Goal: Task Accomplishment & Management: Use online tool/utility

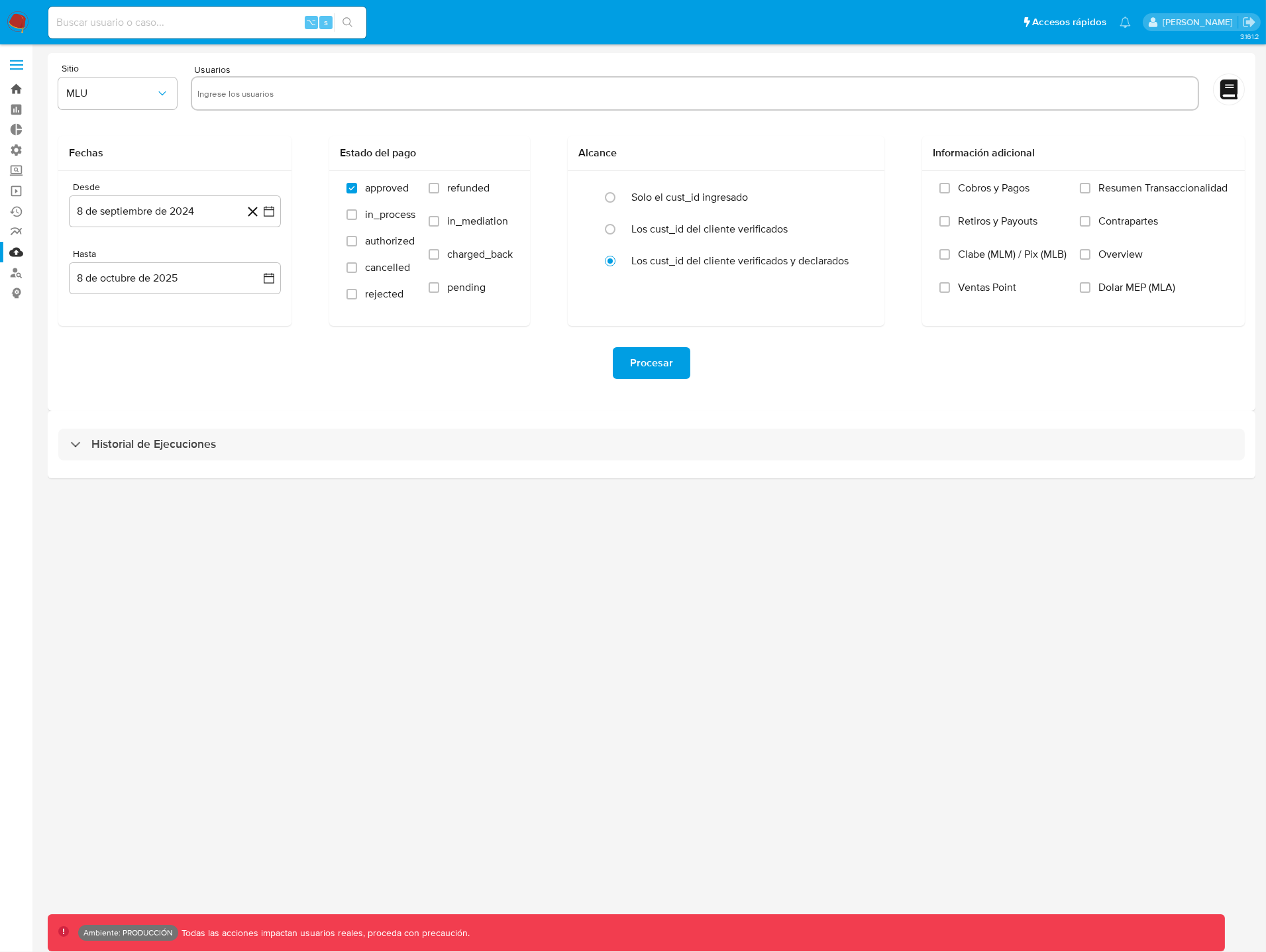
click at [16, 87] on link "Bandeja" at bounding box center [79, 88] width 158 height 20
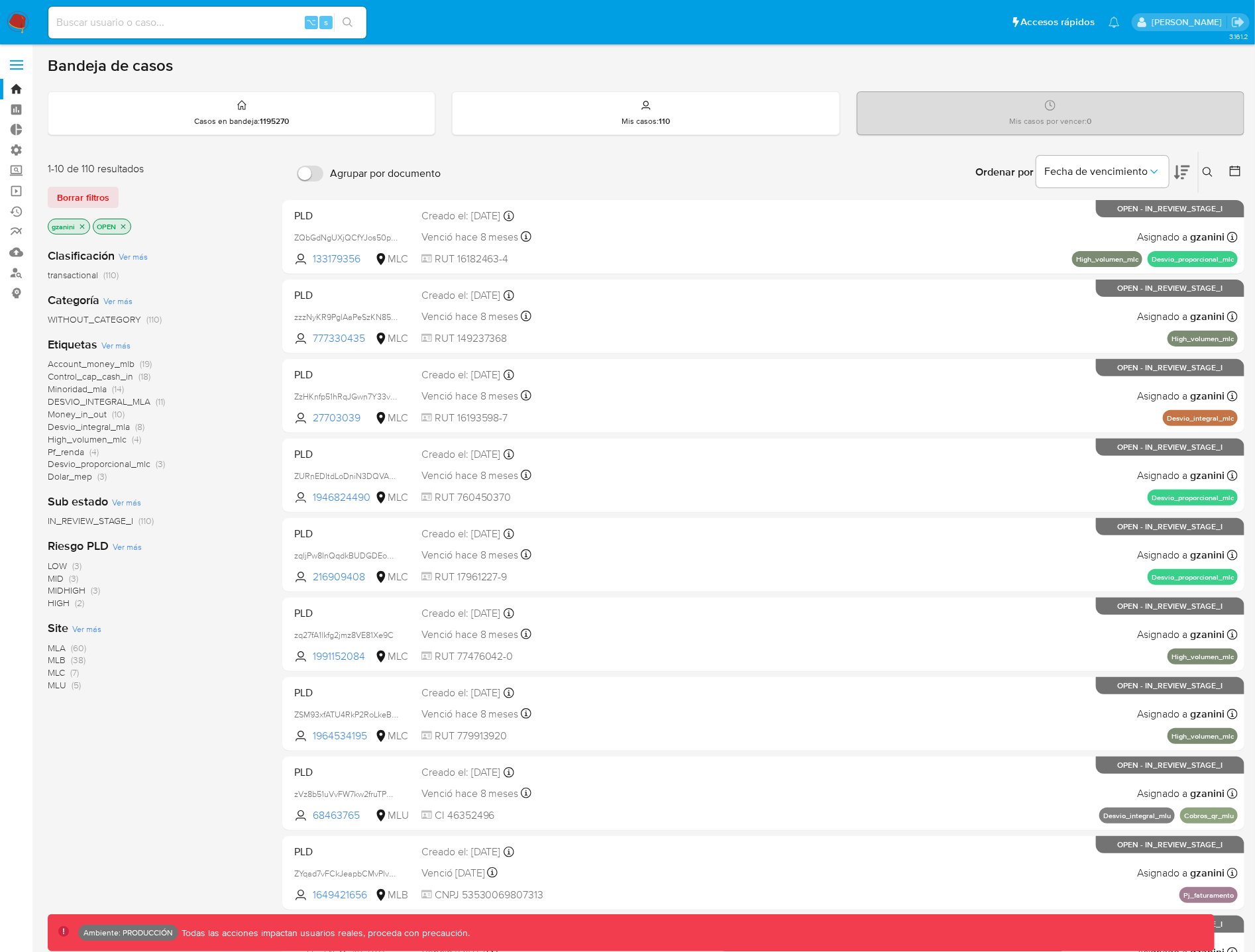
click at [83, 225] on icon "close-filter" at bounding box center [82, 226] width 5 height 5
click at [93, 225] on p "OPEN" at bounding box center [112, 227] width 37 height 15
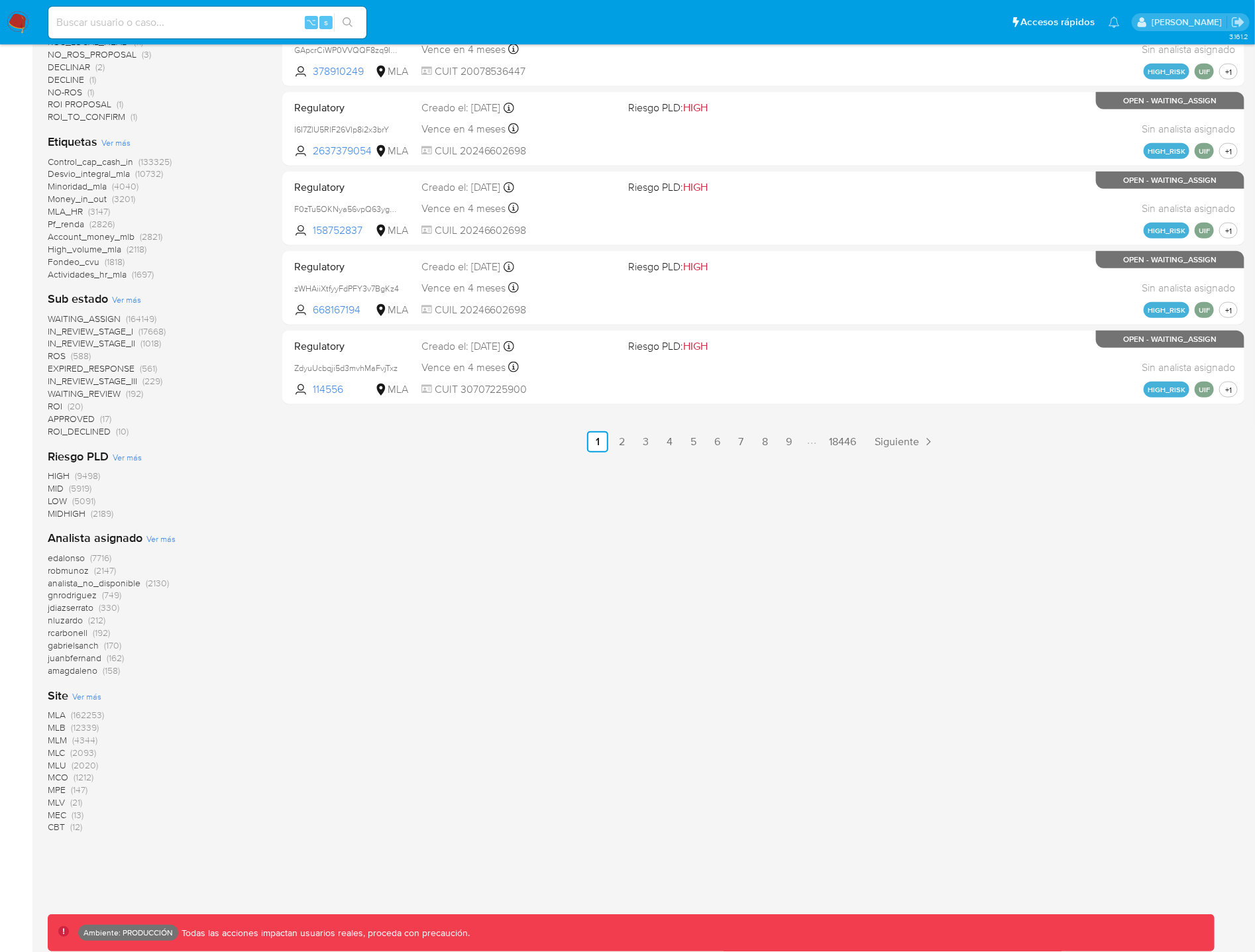
click at [57, 712] on span "MLA" at bounding box center [56, 715] width 18 height 14
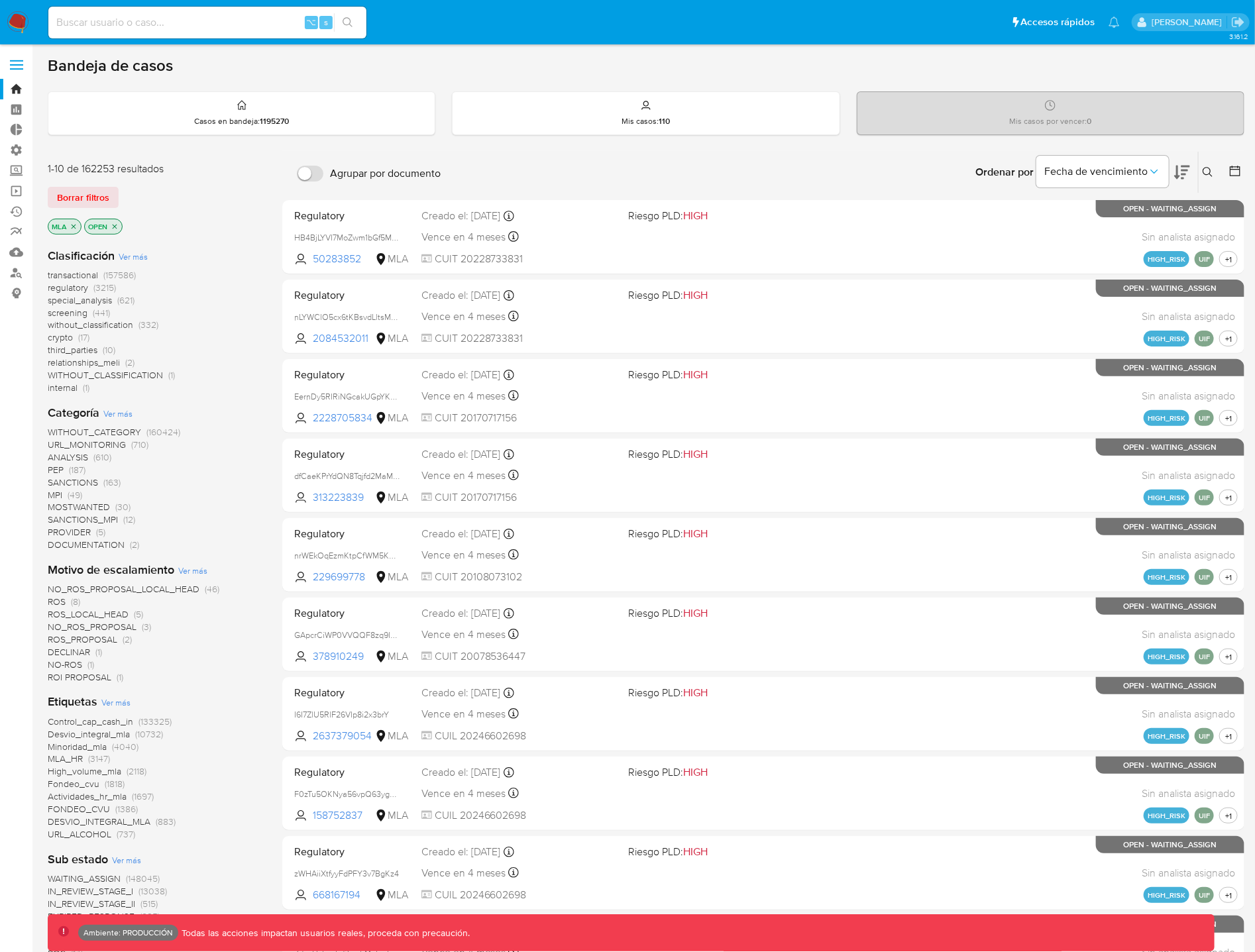
click at [93, 274] on span "transactional" at bounding box center [73, 275] width 51 height 14
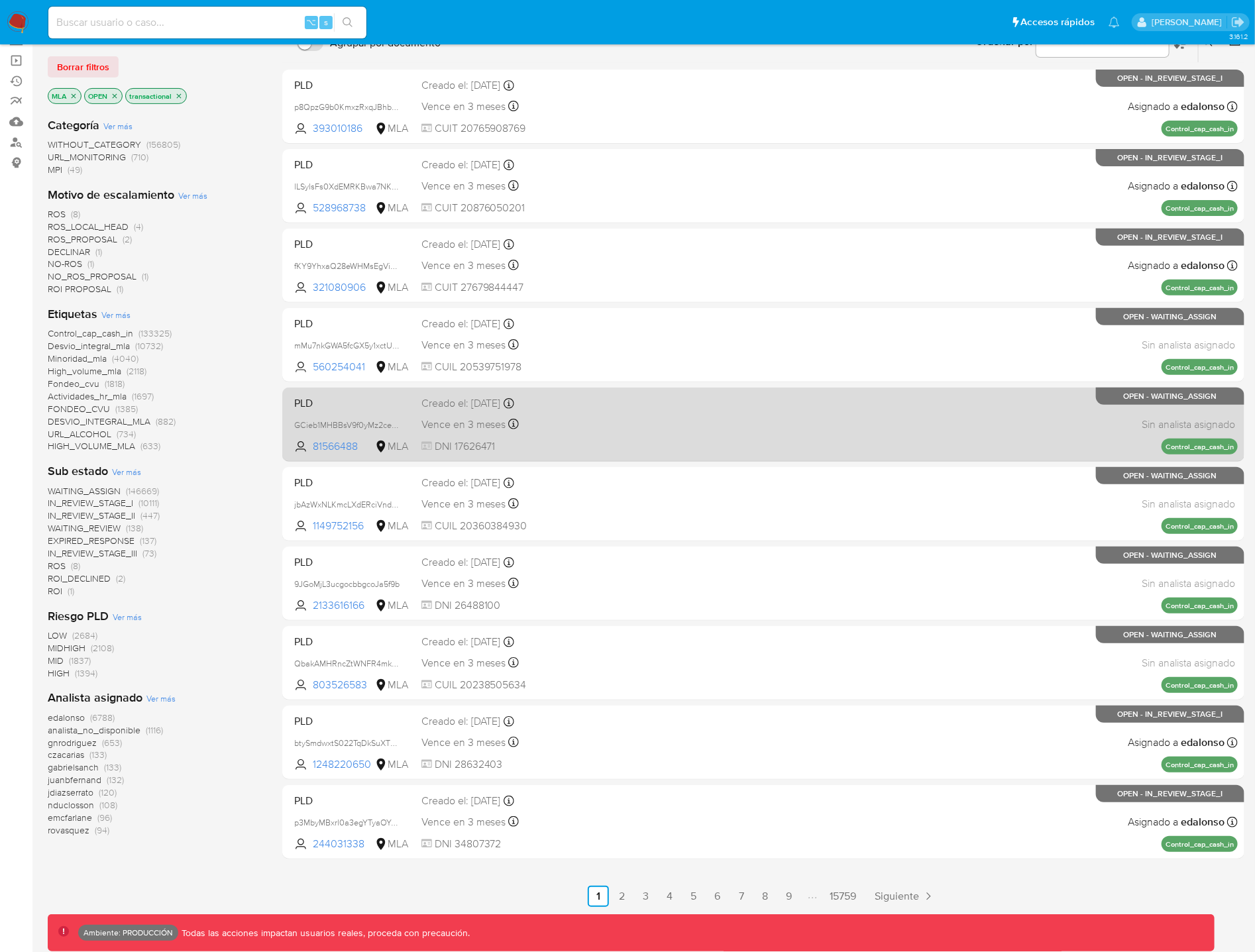
scroll to position [140, 0]
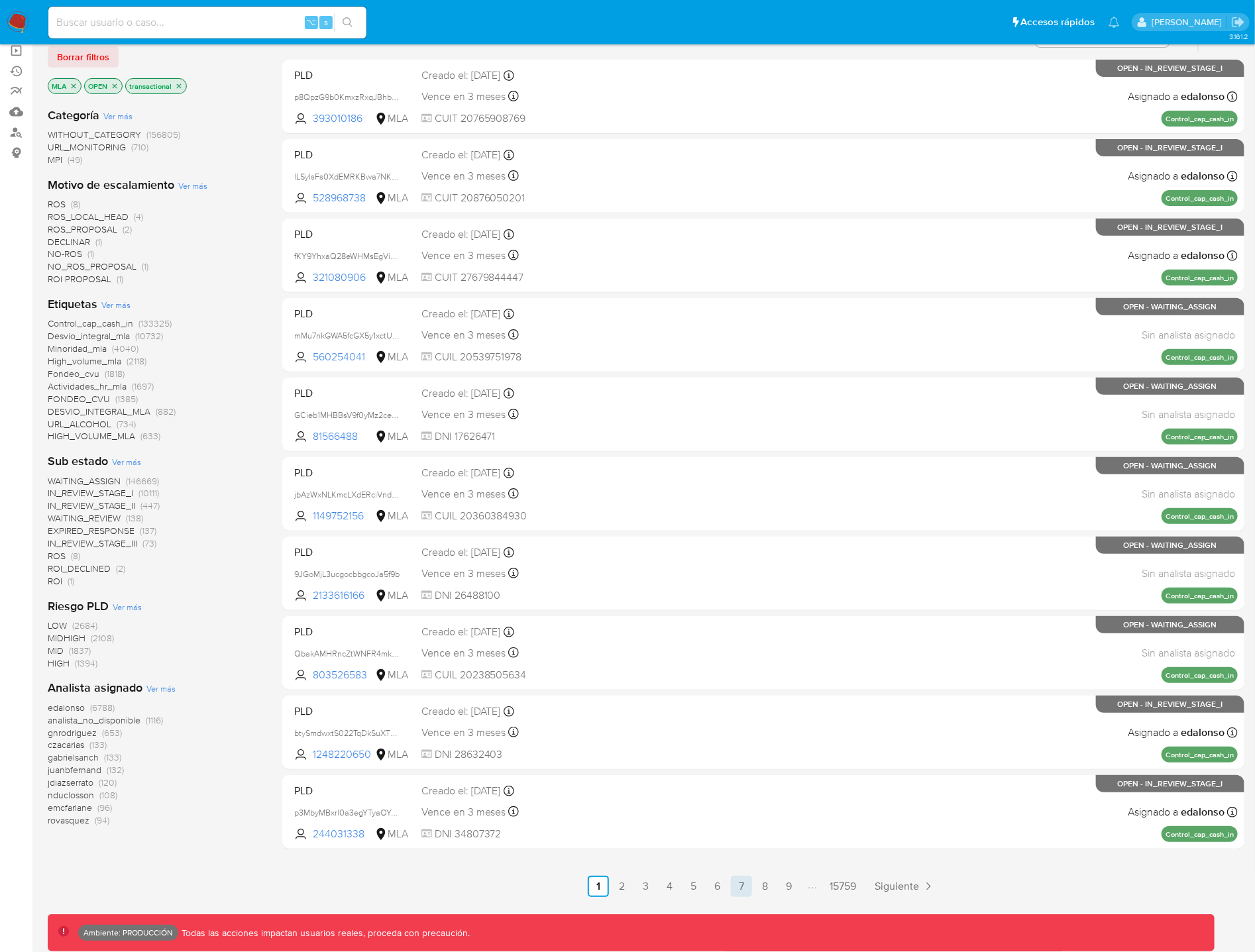
click at [747, 885] on link "7" at bounding box center [741, 887] width 21 height 21
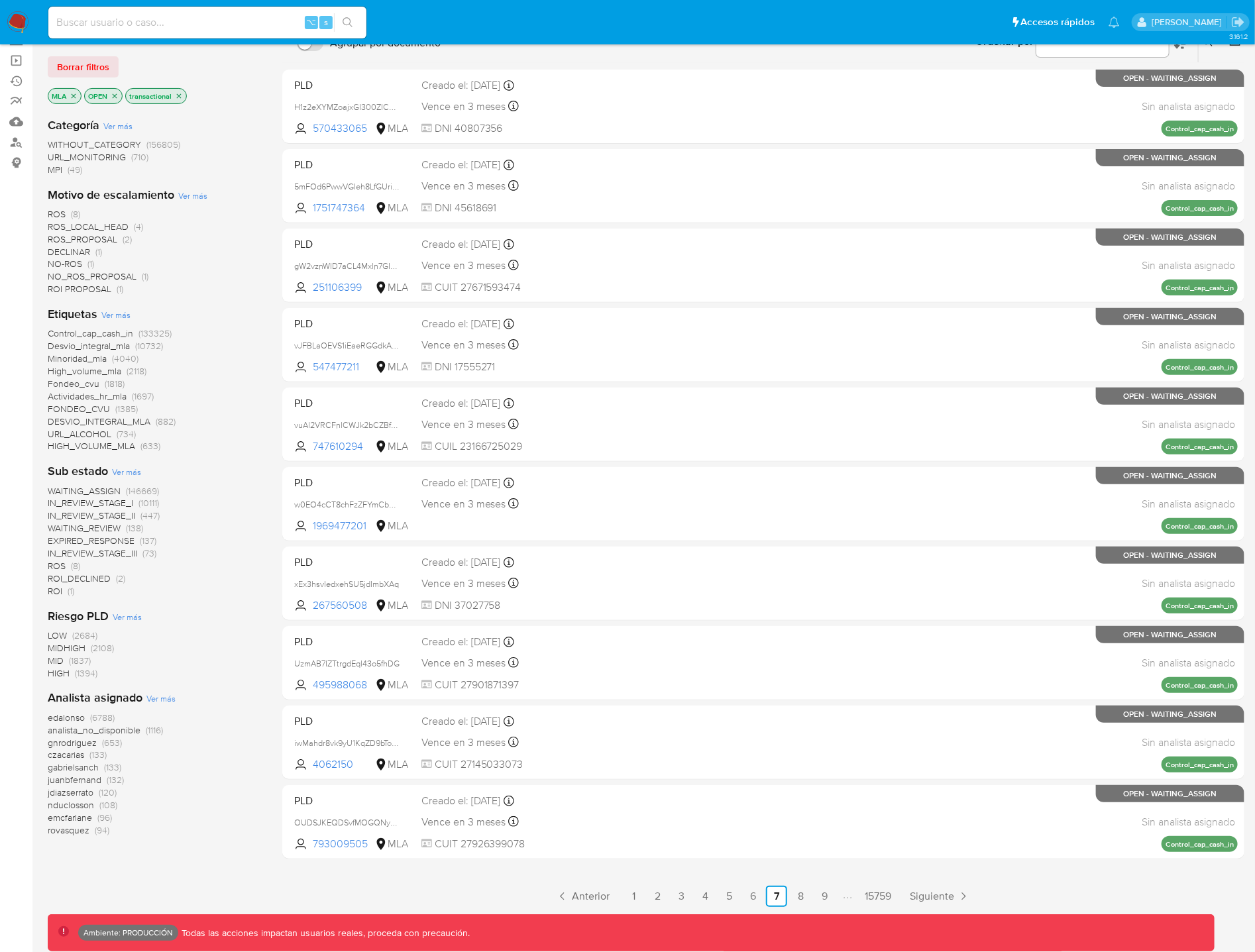
scroll to position [140, 0]
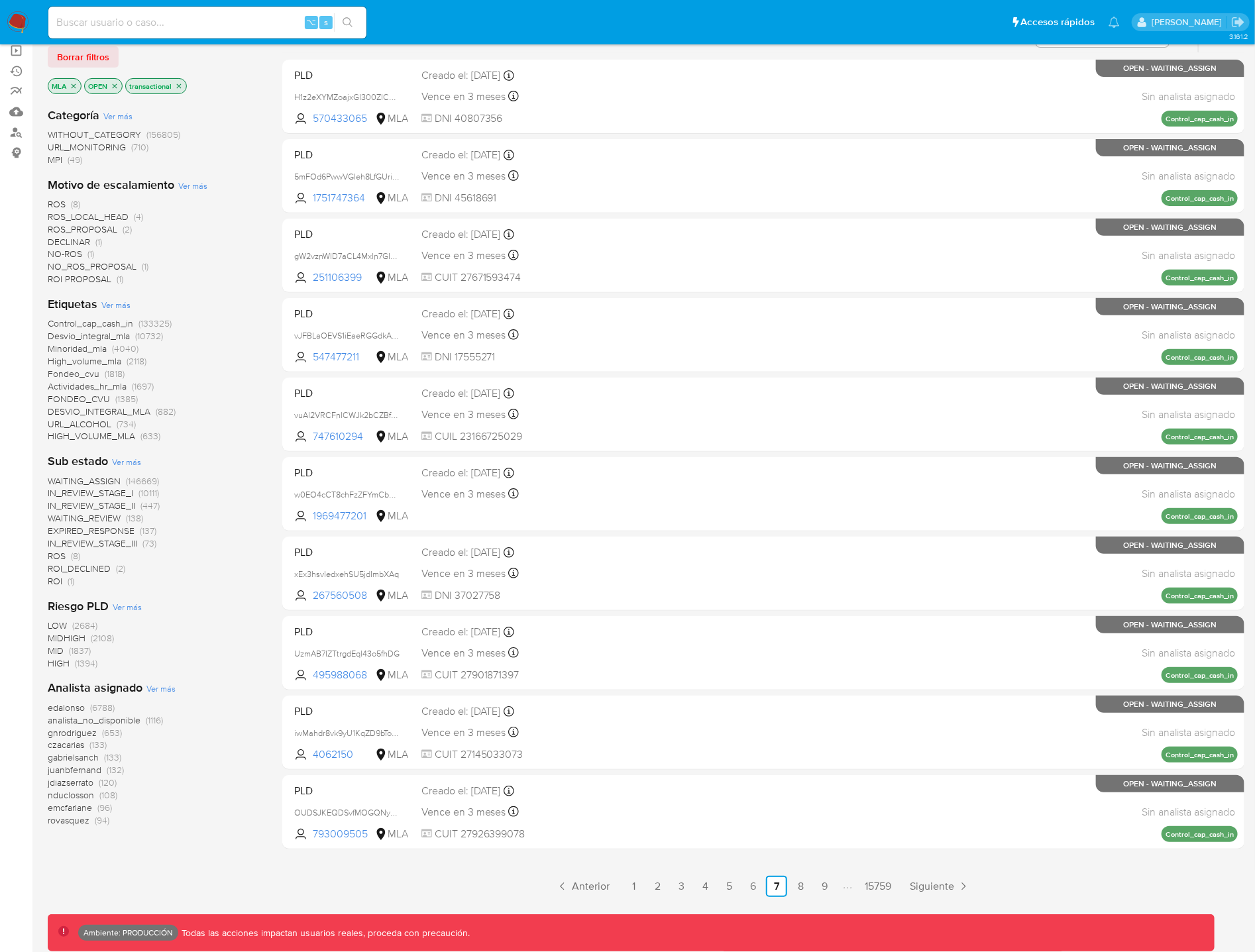
click at [111, 542] on span "IN_REVIEW_STAGE_III" at bounding box center [92, 544] width 90 height 14
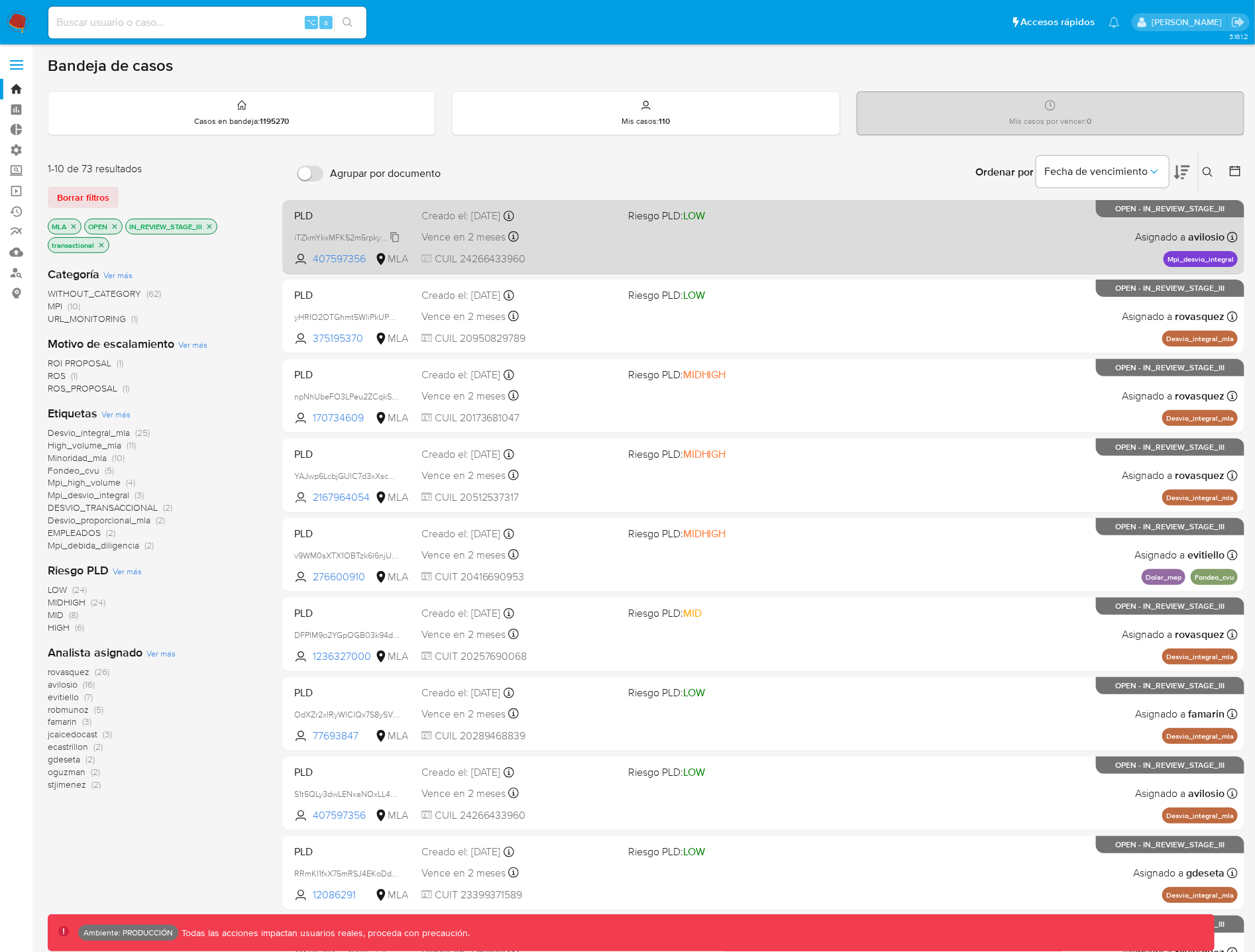
click at [319, 229] on div "iTZkmYkxMFKS2m5rpkyVG4w7" at bounding box center [346, 236] width 106 height 15
click at [306, 220] on span "PLD" at bounding box center [352, 215] width 117 height 18
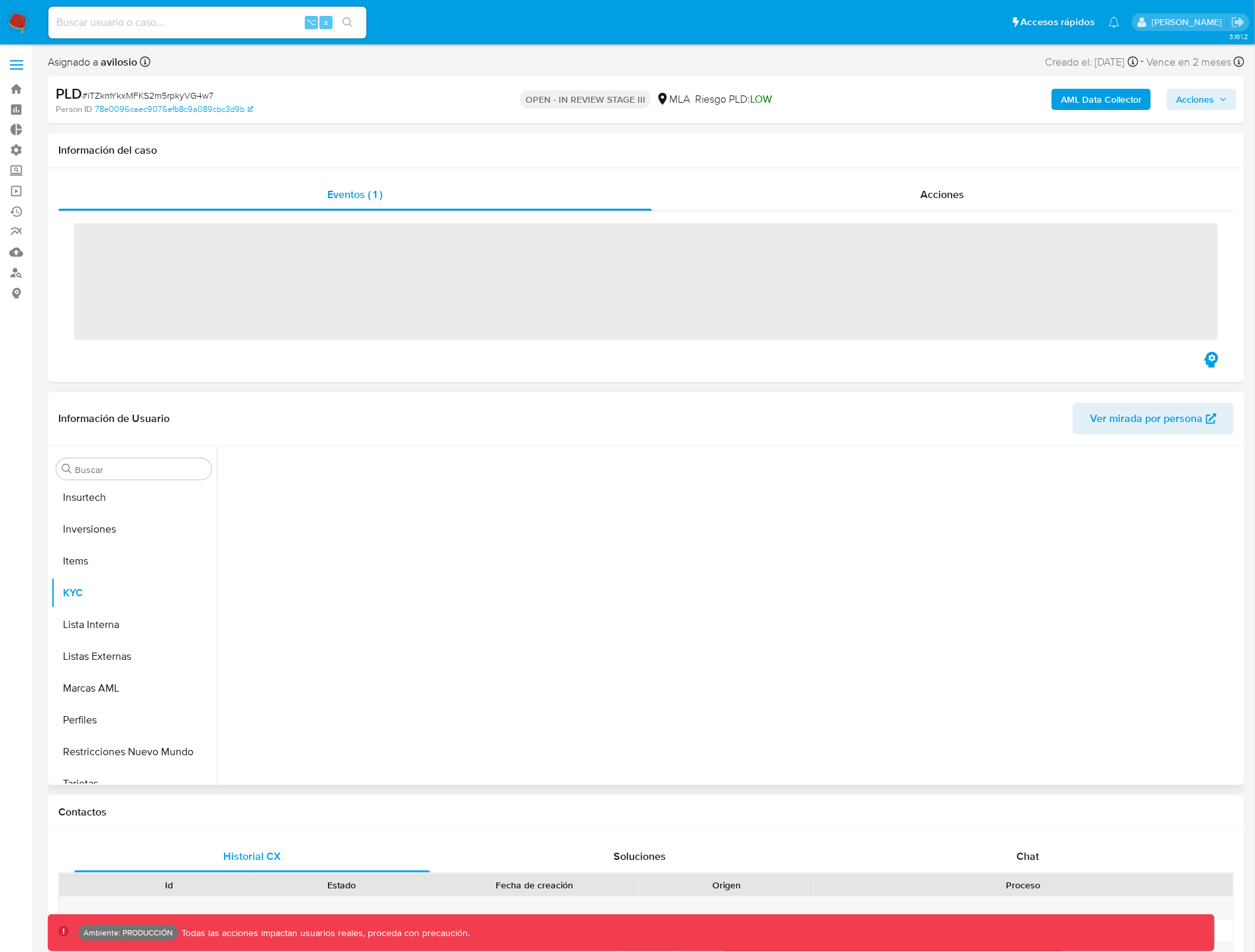
scroll to position [687, 0]
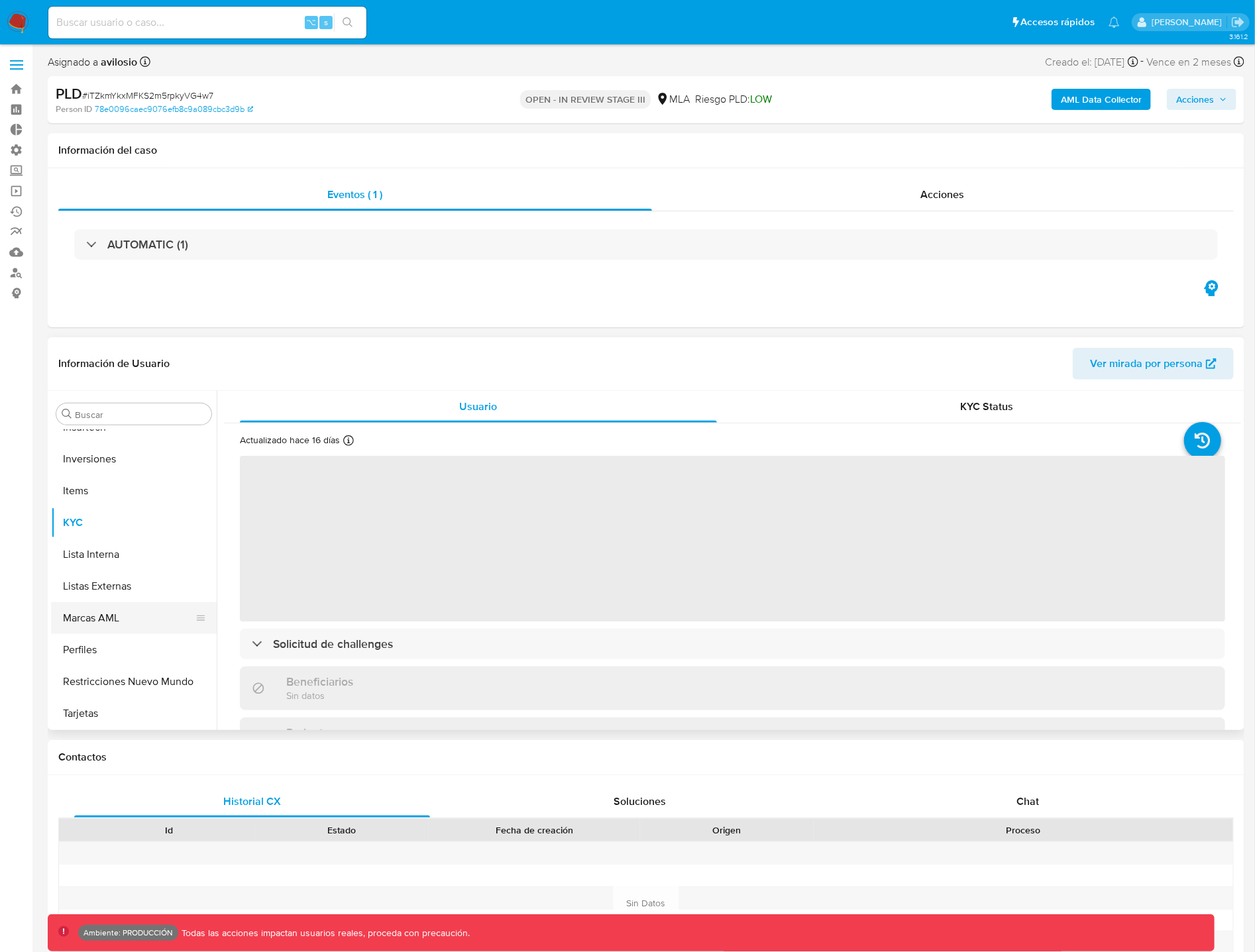
click at [114, 613] on button "Marcas AML" at bounding box center [127, 617] width 155 height 32
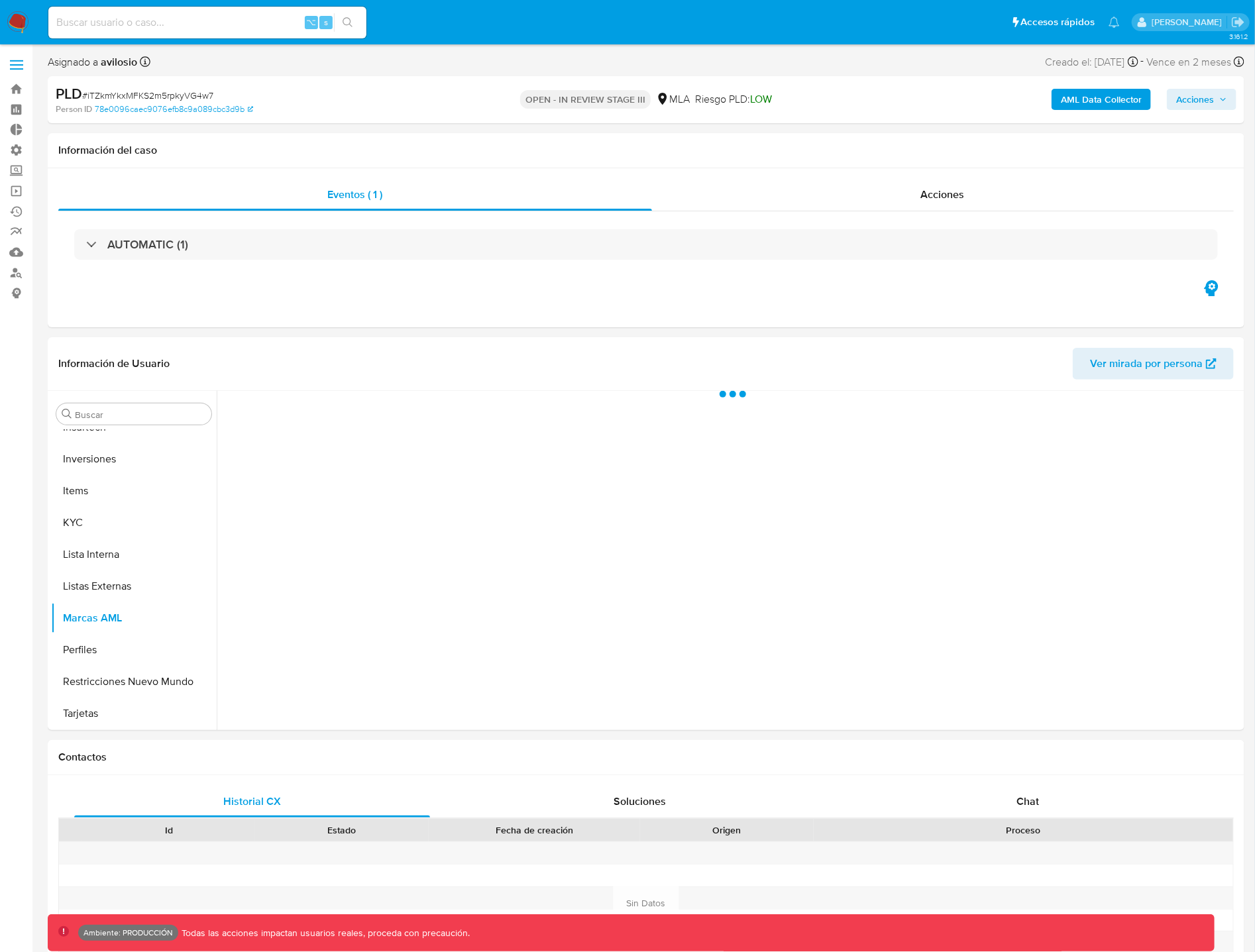
select select "10"
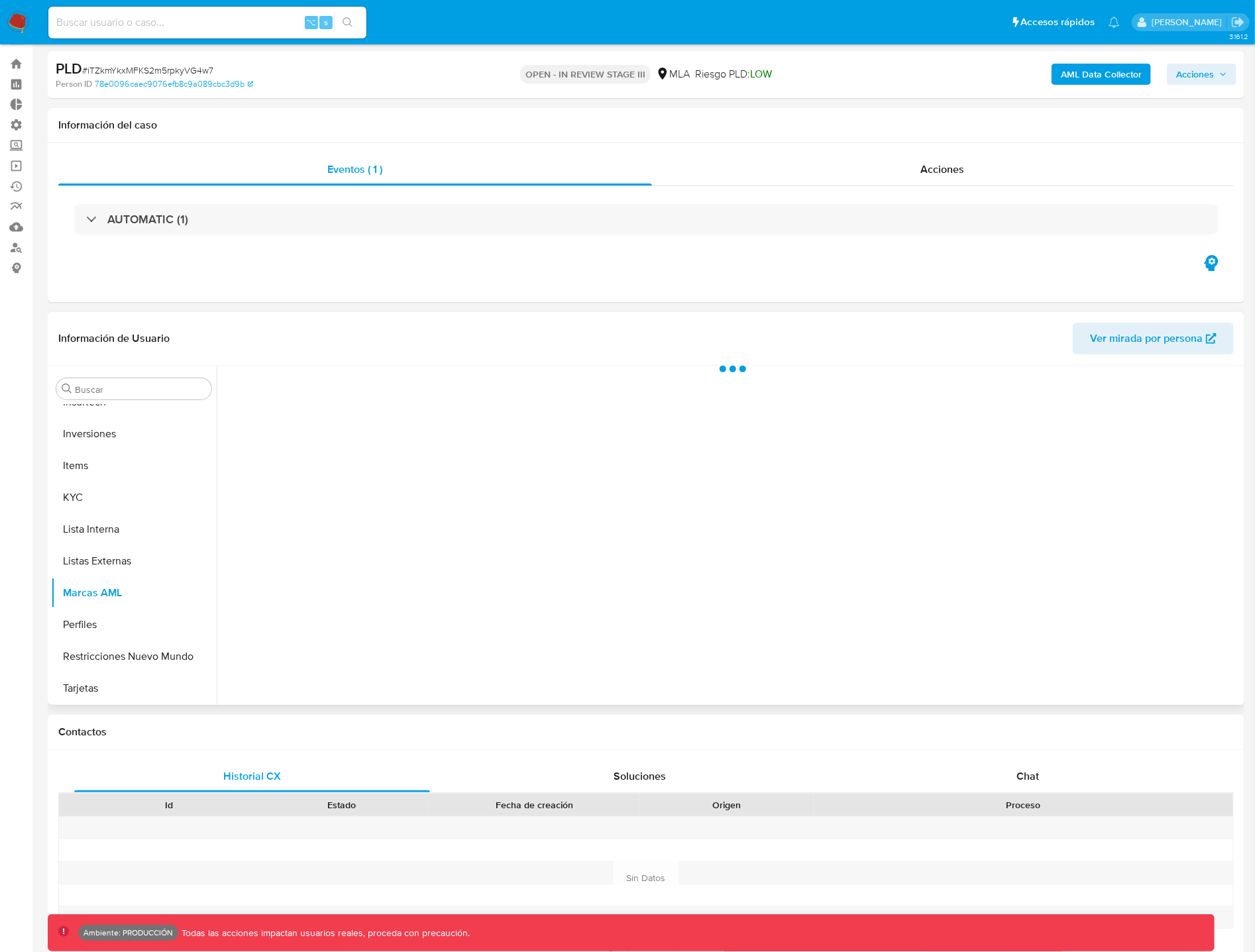
scroll to position [28, 0]
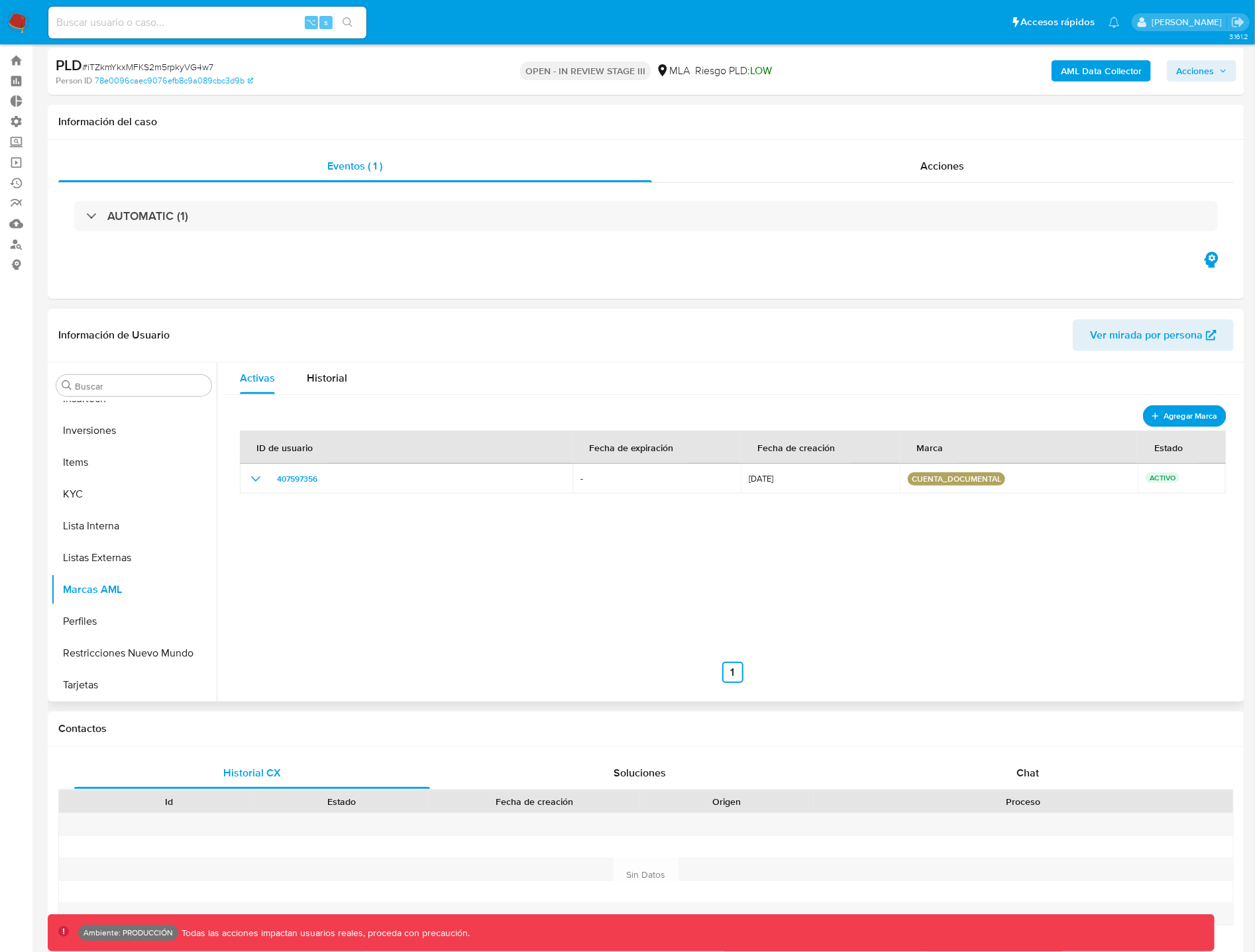
click at [1164, 420] on span "Agregar Marca" at bounding box center [1190, 415] width 54 height 17
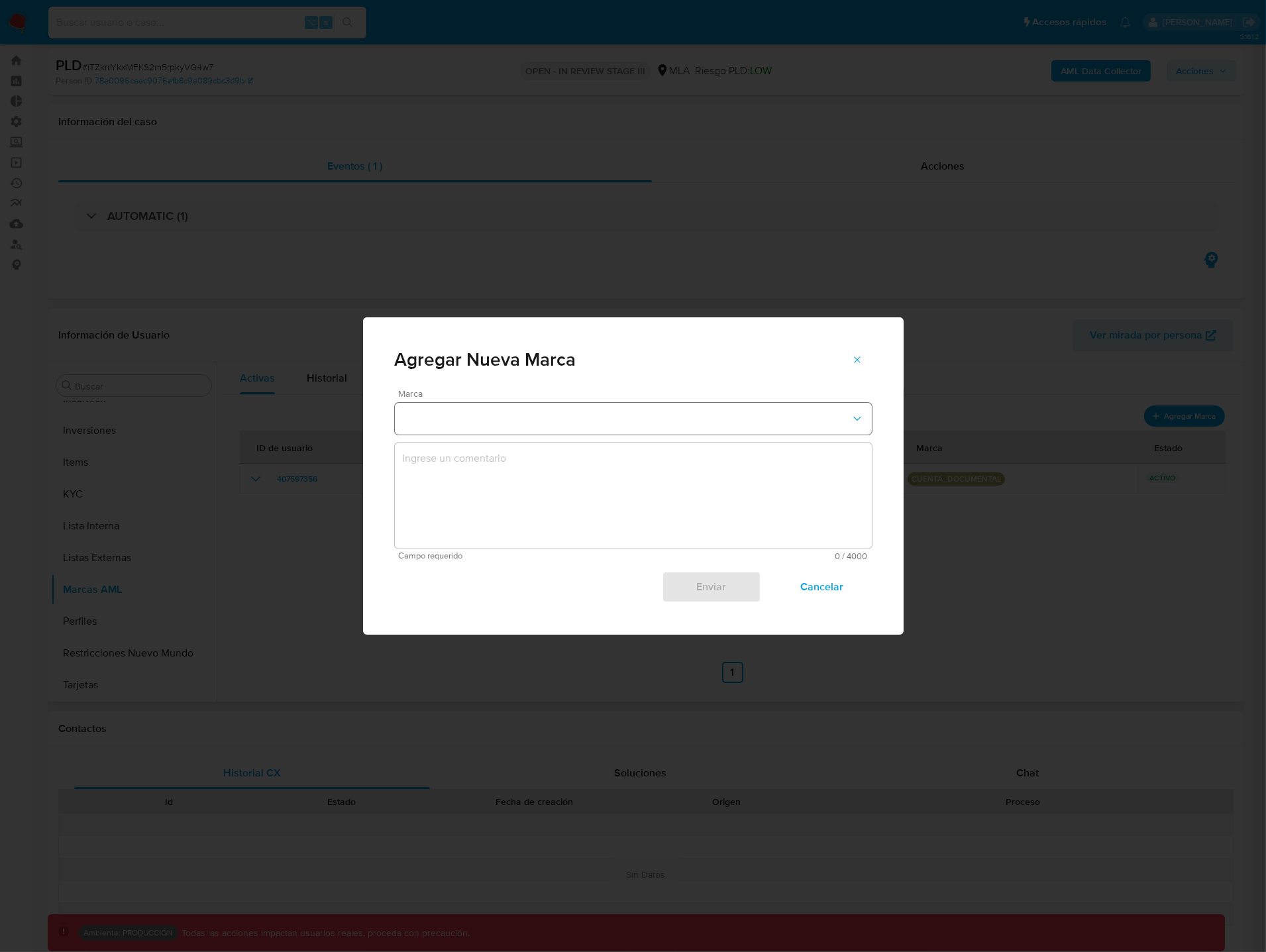
click at [519, 407] on button "marks-modal" at bounding box center [633, 418] width 477 height 32
click at [836, 594] on span "Cancelar" at bounding box center [821, 587] width 65 height 29
